Goal: Task Accomplishment & Management: Manage account settings

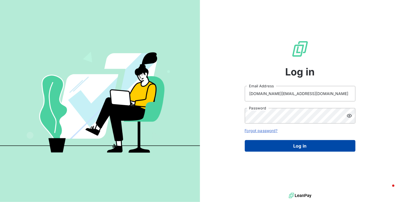
click at [266, 140] on button "Log in" at bounding box center [300, 146] width 111 height 12
click at [266, 145] on button "Log in" at bounding box center [300, 146] width 111 height 12
